Goal: Task Accomplishment & Management: Complete application form

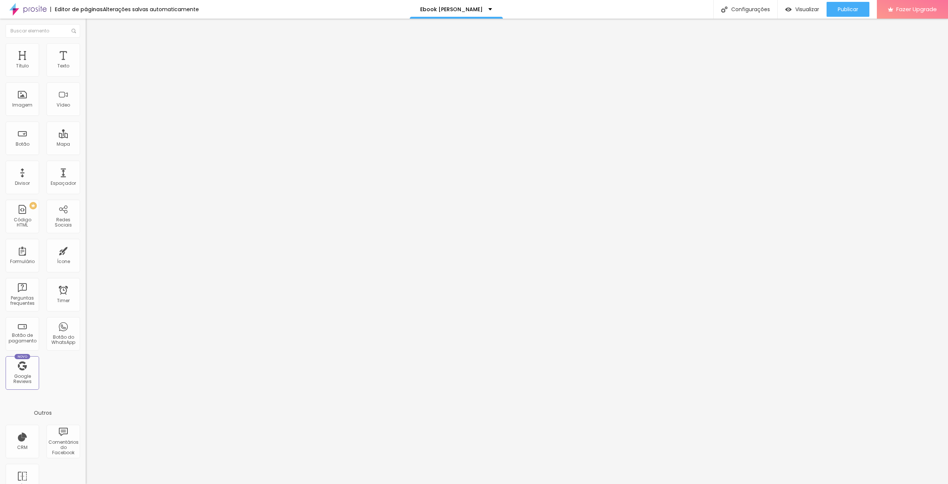
click at [86, 47] on img at bounding box center [89, 46] width 7 height 7
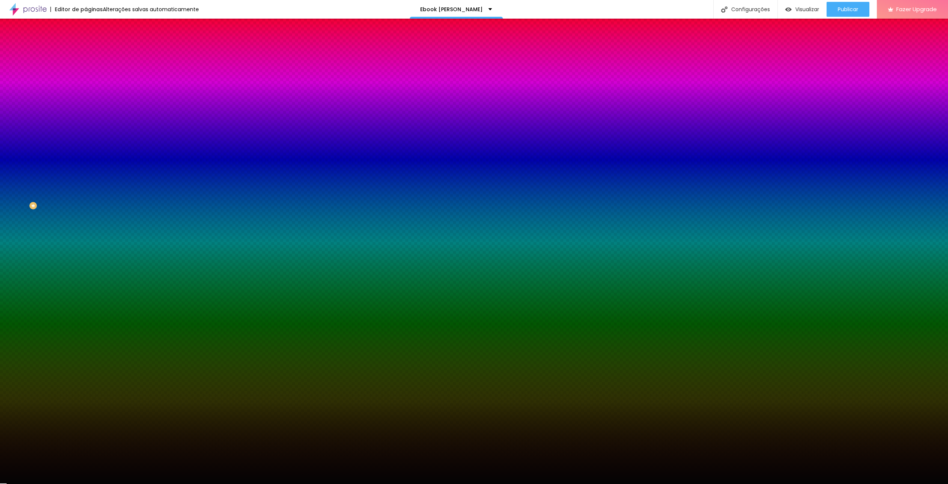
click at [86, 69] on span "Adicionar imagem" at bounding box center [110, 65] width 48 height 6
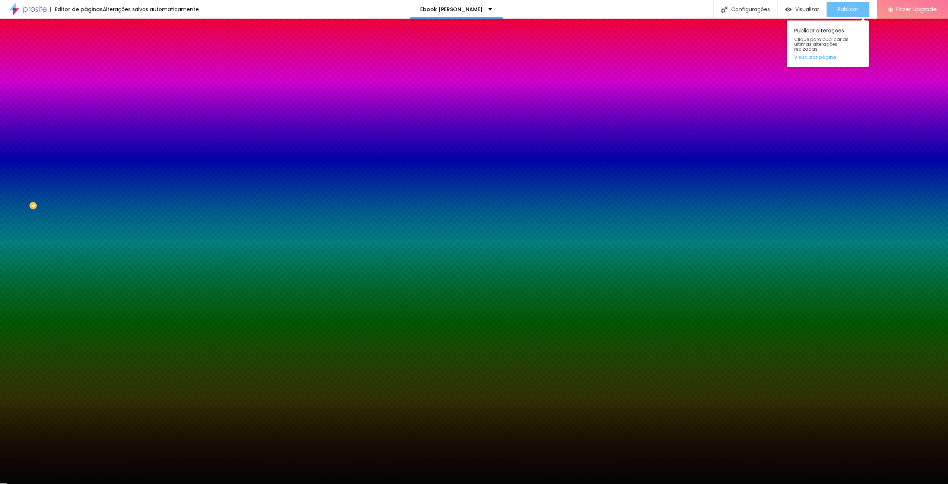
click at [845, 6] on span "Publicar" at bounding box center [847, 9] width 20 height 6
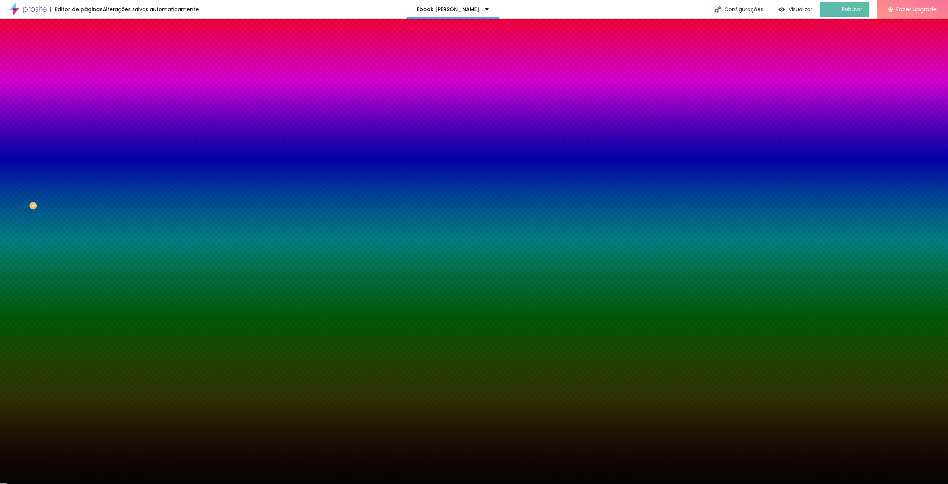
click at [86, 101] on div at bounding box center [129, 101] width 86 height 0
click at [77, 146] on div at bounding box center [474, 242] width 948 height 484
drag, startPoint x: 77, startPoint y: 146, endPoint x: 74, endPoint y: 208, distance: 62.2
click at [86, 208] on div "Editar Seção Conteúdo Estilo Avançado Imagem de fundo Trocar imagem Efeito da I…" at bounding box center [129, 251] width 86 height 465
drag, startPoint x: 74, startPoint y: 208, endPoint x: 65, endPoint y: 106, distance: 102.5
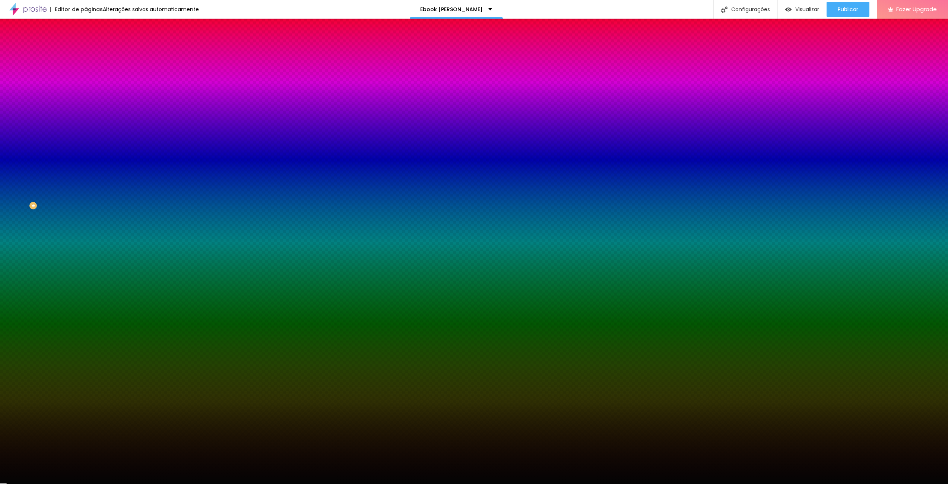
click at [126, 69] on span at bounding box center [128, 65] width 4 height 6
click at [86, 101] on div at bounding box center [129, 101] width 86 height 0
click at [75, 182] on div at bounding box center [474, 242] width 948 height 484
click at [77, 190] on div at bounding box center [474, 242] width 948 height 484
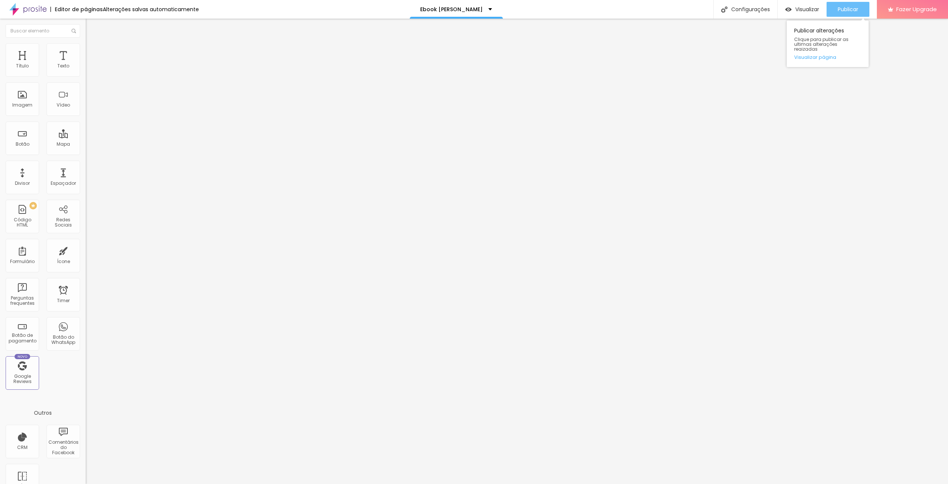
click at [846, 6] on span "Publicar" at bounding box center [847, 9] width 20 height 6
click at [805, 5] on div "Visualizar" at bounding box center [802, 9] width 34 height 15
click at [86, 51] on img at bounding box center [89, 54] width 7 height 7
click at [86, 47] on img at bounding box center [89, 46] width 7 height 7
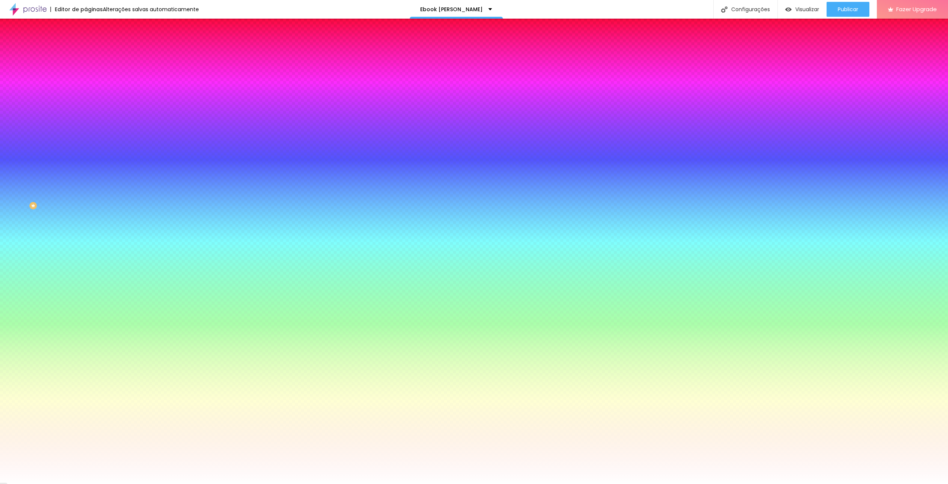
click at [86, 104] on button "button" at bounding box center [91, 100] width 10 height 8
click at [46, 483] on div at bounding box center [474, 484] width 948 height 0
click at [86, 274] on div "Editar Formulário Conteúdo Estilo Avançado Botão Tipografia Voltar ao padrão Bo…" at bounding box center [129, 251] width 86 height 465
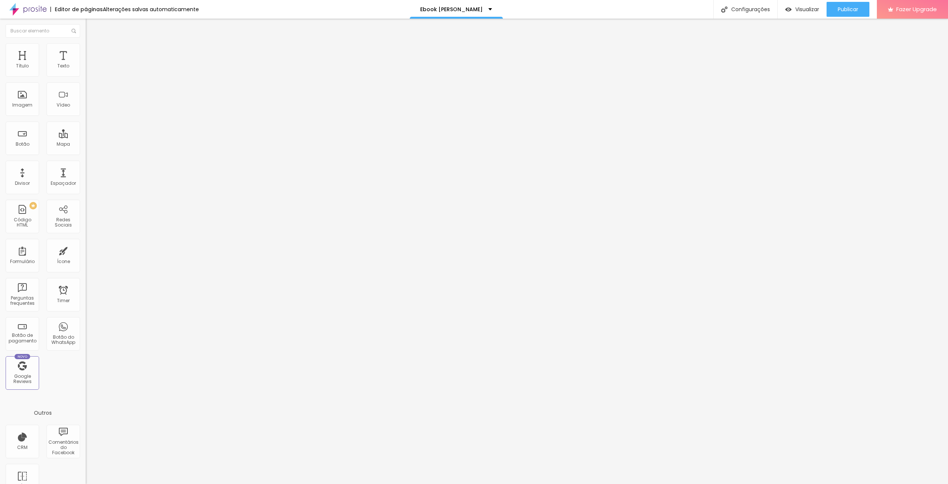
click at [90, 73] on div "Contato Casa" at bounding box center [128, 69] width 76 height 7
type input "Ebook"
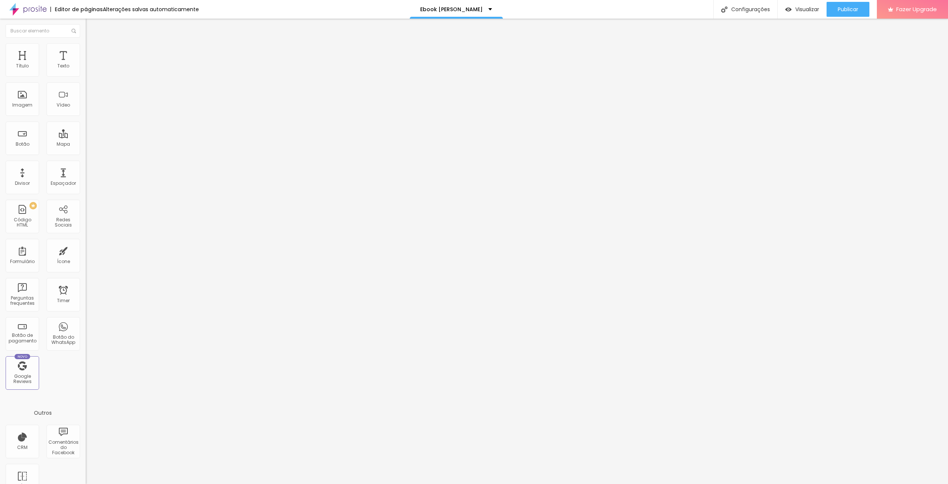
click at [90, 73] on div "Contato Casa" at bounding box center [128, 69] width 76 height 7
click at [86, 75] on img at bounding box center [88, 77] width 4 height 4
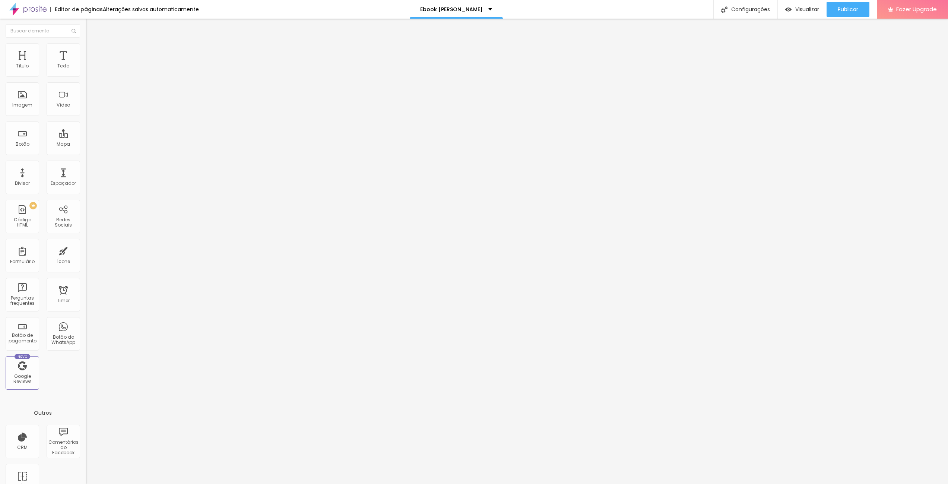
drag, startPoint x: 392, startPoint y: 144, endPoint x: 386, endPoint y: 144, distance: 5.6
type input "C"
type input "Quero receber o ebook"
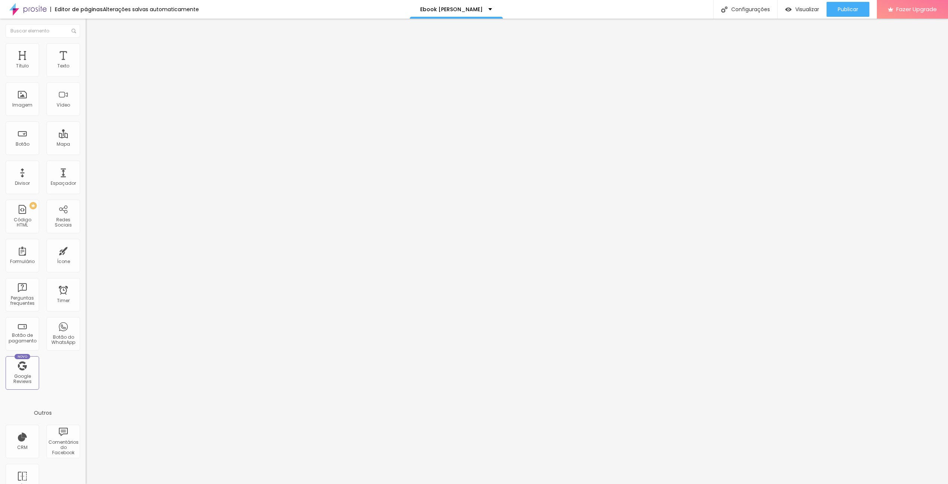
click at [90, 73] on div "Contato Casa" at bounding box center [128, 69] width 76 height 7
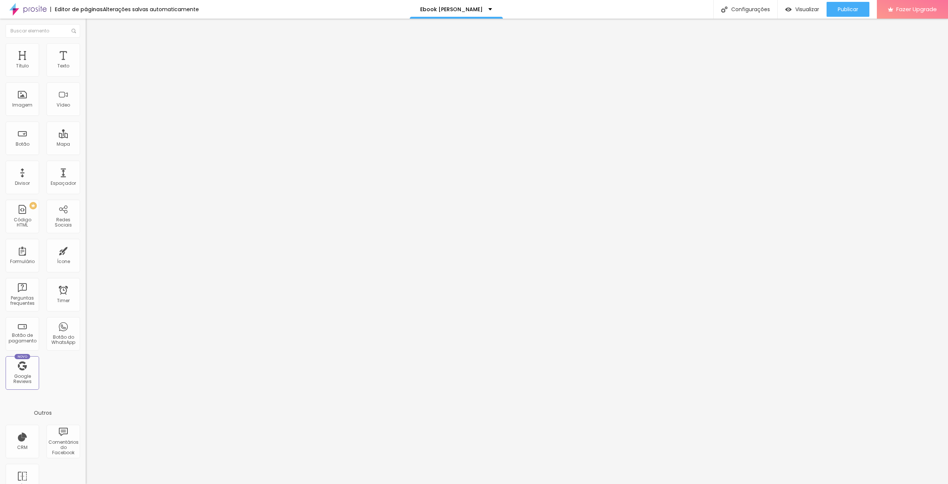
type input "Quero receber o ebook da [PERSON_NAME]"
drag, startPoint x: 393, startPoint y: 249, endPoint x: 355, endPoint y: 252, distance: 37.7
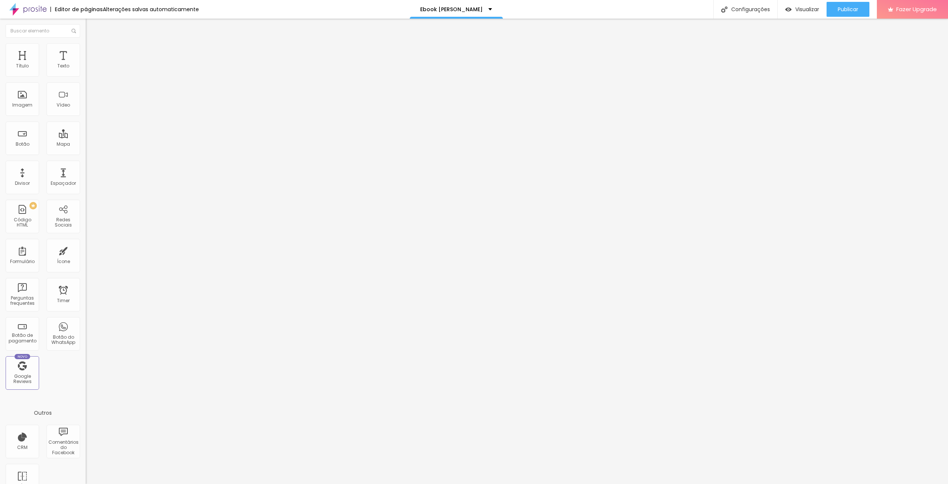
type input "WhatsApp"
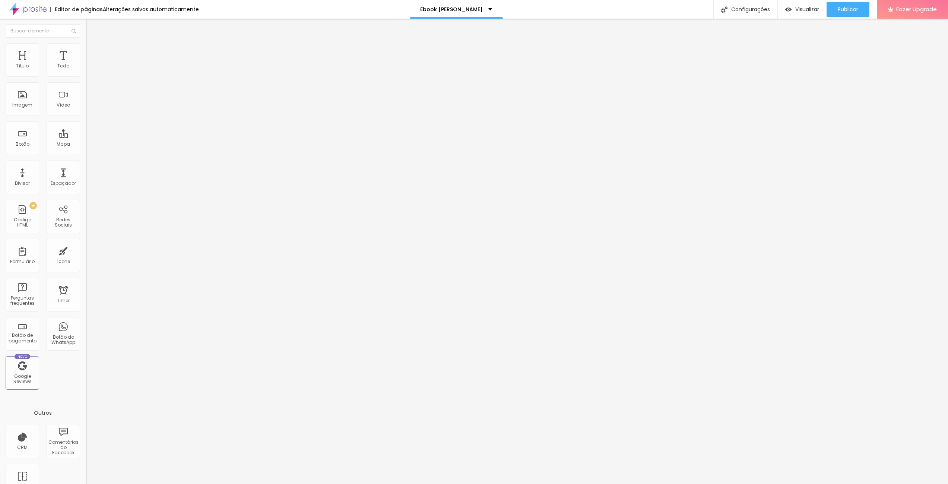
drag, startPoint x: 531, startPoint y: 250, endPoint x: 515, endPoint y: 251, distance: 16.8
type input "Coloque seu telefone aqui"
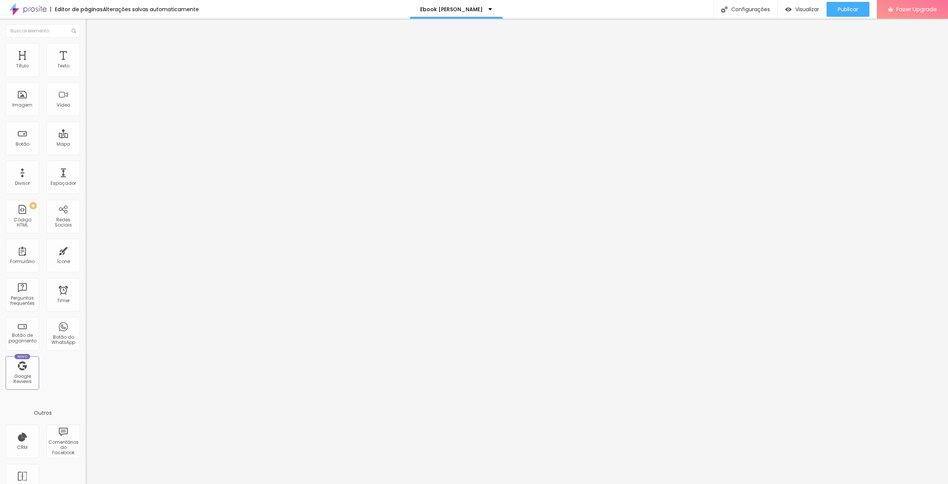
type input "Quer deixar uma mensagem?"
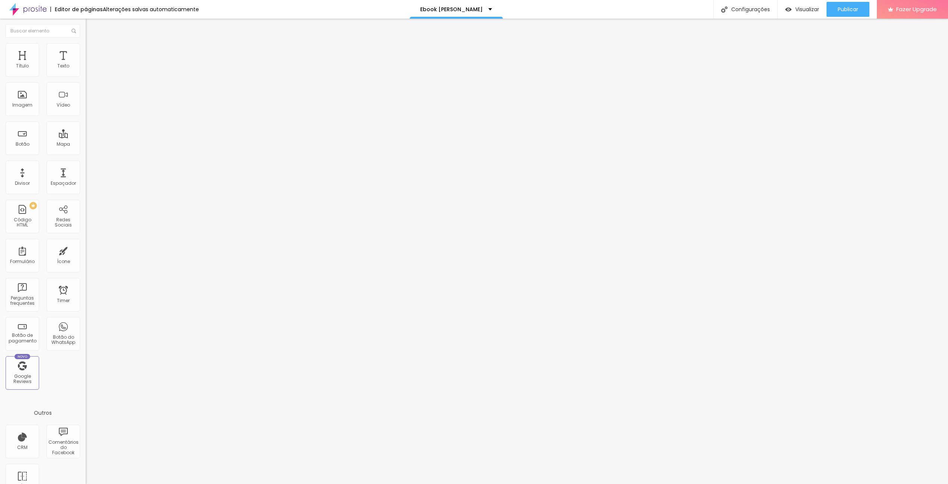
type input "Fique à vontade!"
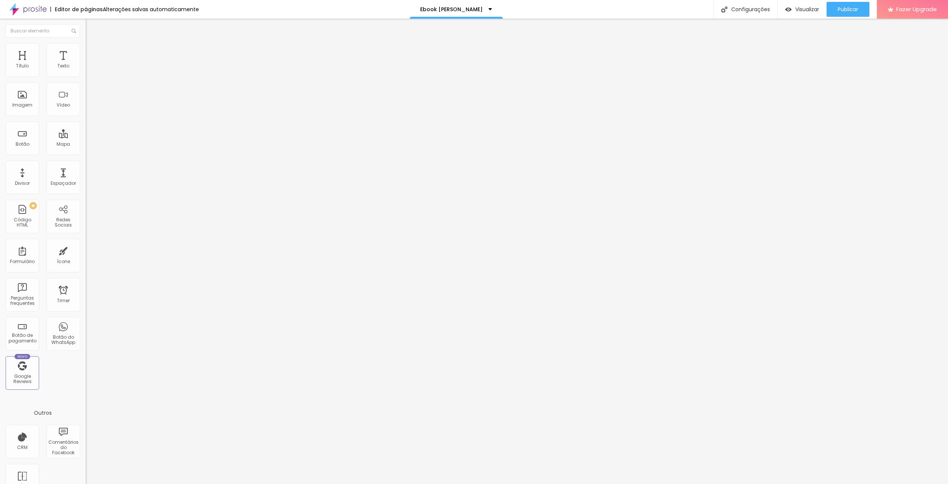
click at [847, 7] on span "Publicar" at bounding box center [847, 9] width 20 height 6
